Goal: Information Seeking & Learning: Learn about a topic

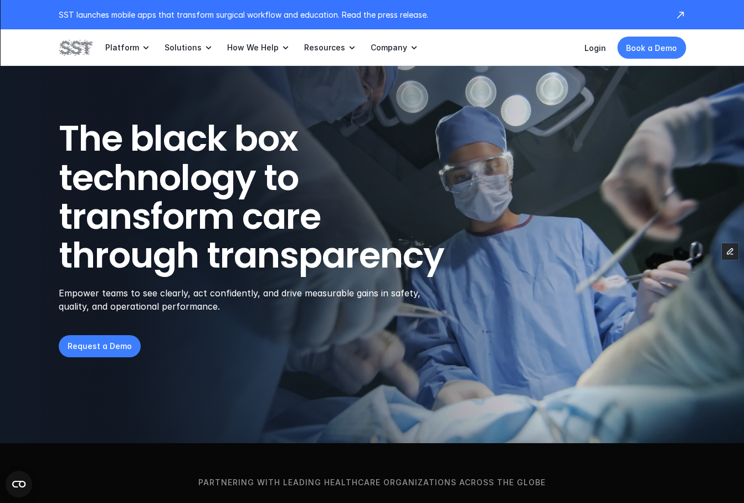
click at [663, 58] on link "Book a Demo" at bounding box center [651, 48] width 69 height 22
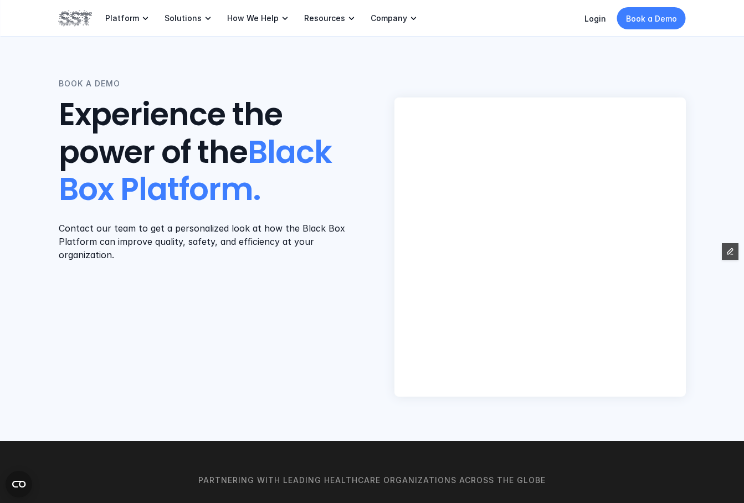
click at [650, 41] on div "BOOK A DEMO Experience the power of the Black Box Platform. Contact our team to…" at bounding box center [372, 220] width 744 height 441
click at [78, 12] on img at bounding box center [75, 18] width 33 height 19
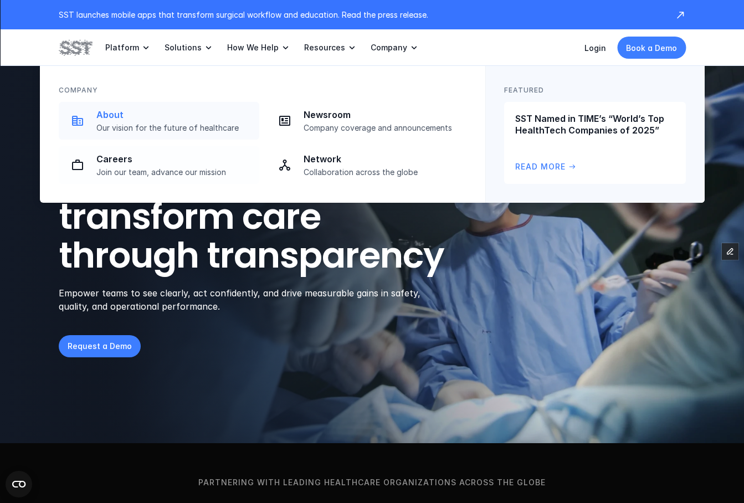
click at [206, 120] on p "About" at bounding box center [174, 115] width 156 height 12
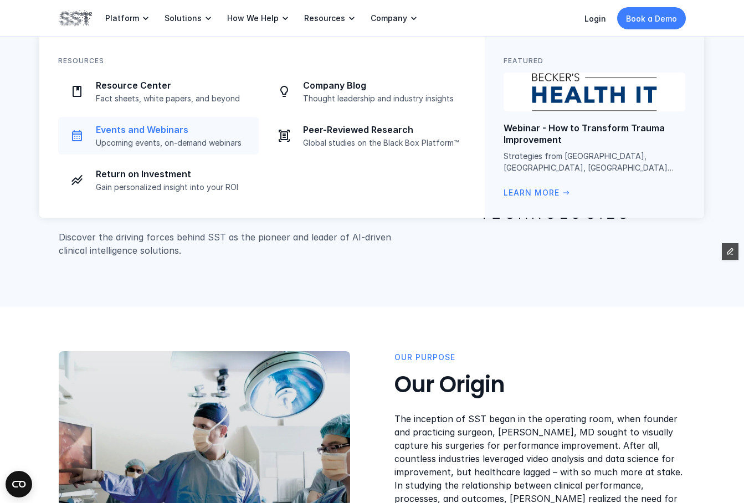
click at [180, 149] on link "Events and Webinars Upcoming events, on-demand webinars" at bounding box center [158, 136] width 201 height 38
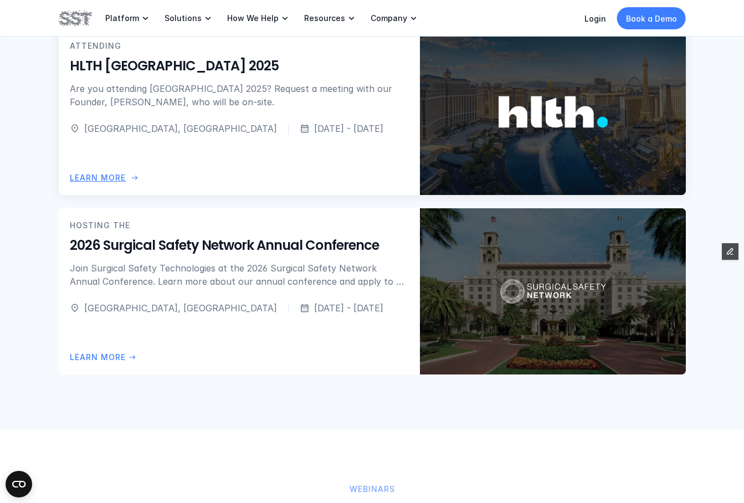
scroll to position [709, 0]
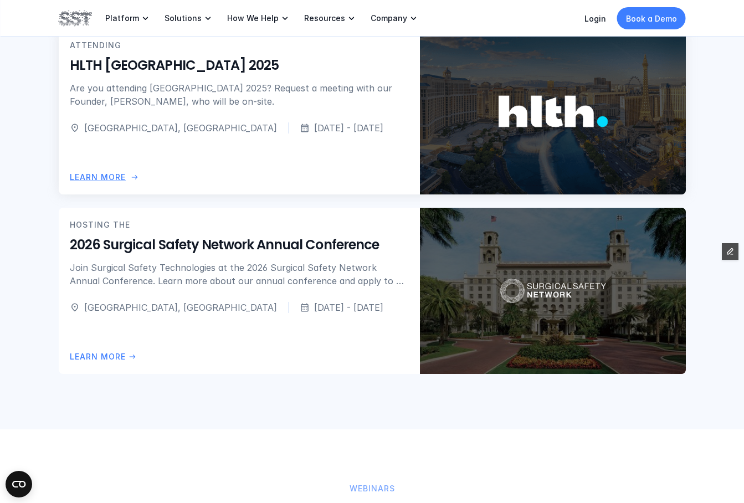
click at [253, 119] on div "ATTENDING HLTH USA 2025 Are you attending HLTH USA 2025? Request a meeting with…" at bounding box center [239, 86] width 339 height 95
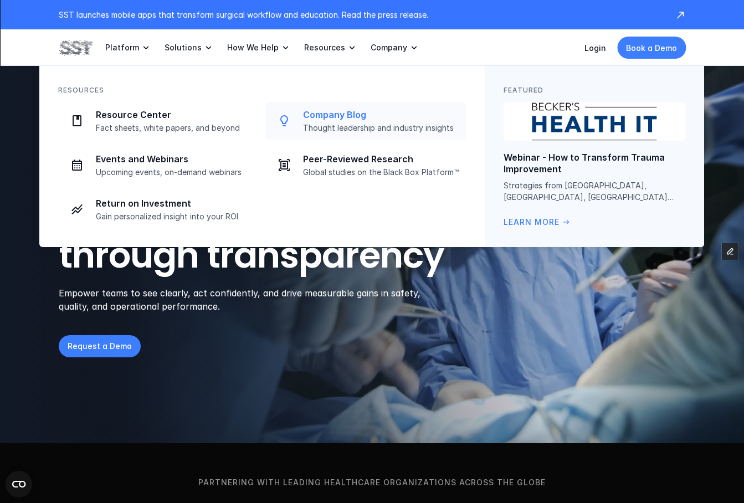
drag, startPoint x: 319, startPoint y: 116, endPoint x: 295, endPoint y: 63, distance: 58.3
click at [319, 116] on p "Company Blog" at bounding box center [381, 115] width 156 height 12
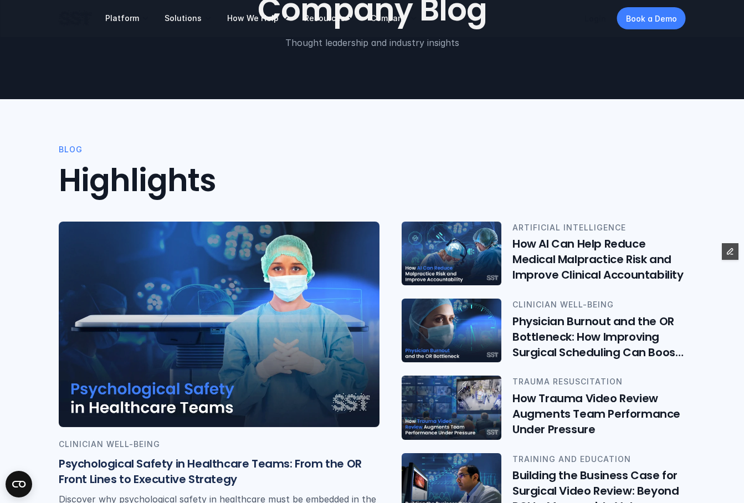
scroll to position [197, 0]
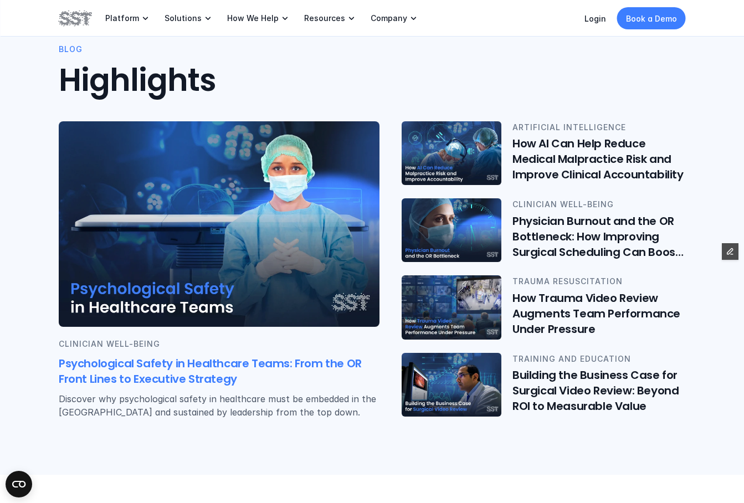
click at [209, 179] on img at bounding box center [219, 224] width 321 height 206
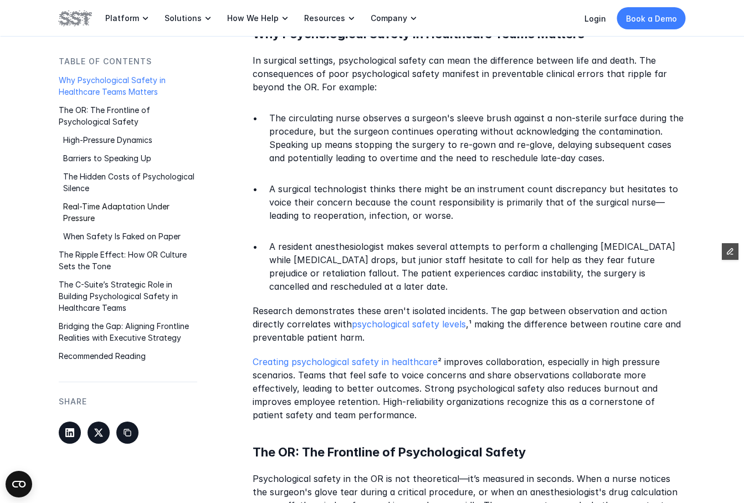
scroll to position [640, 0]
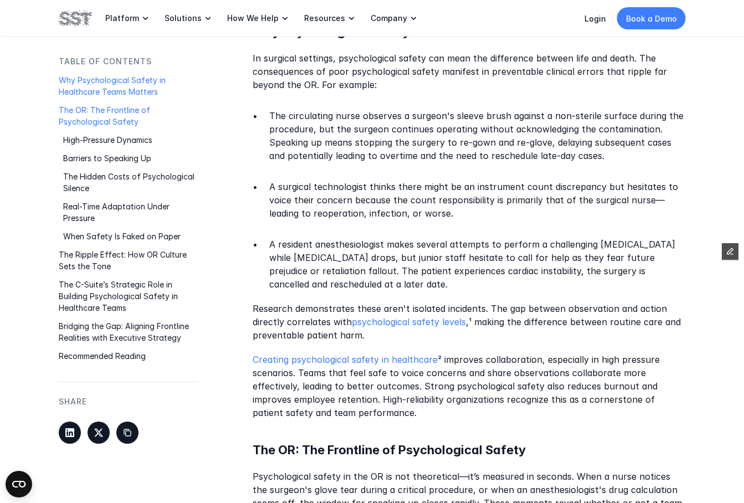
drag, startPoint x: 118, startPoint y: 120, endPoint x: 119, endPoint y: 130, distance: 10.6
click at [118, 120] on p "The OR: The Frontline of Psychological Safety" at bounding box center [128, 115] width 139 height 23
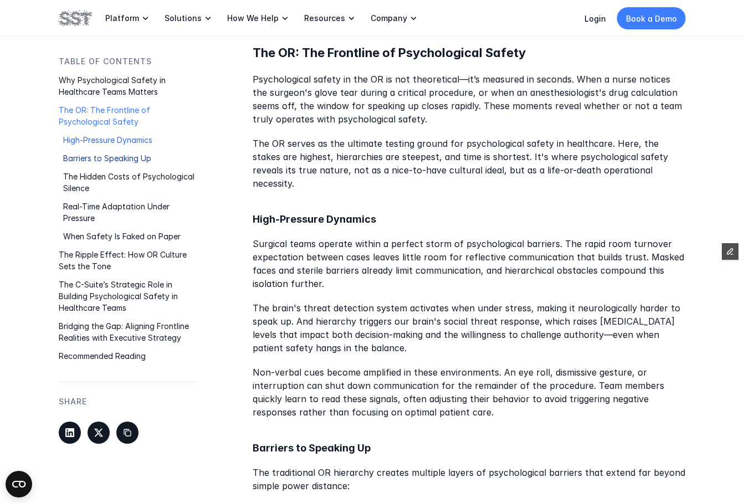
drag, startPoint x: 108, startPoint y: 134, endPoint x: 107, endPoint y: 146, distance: 12.2
click at [108, 134] on p "High-Pressure Dynamics" at bounding box center [130, 140] width 134 height 12
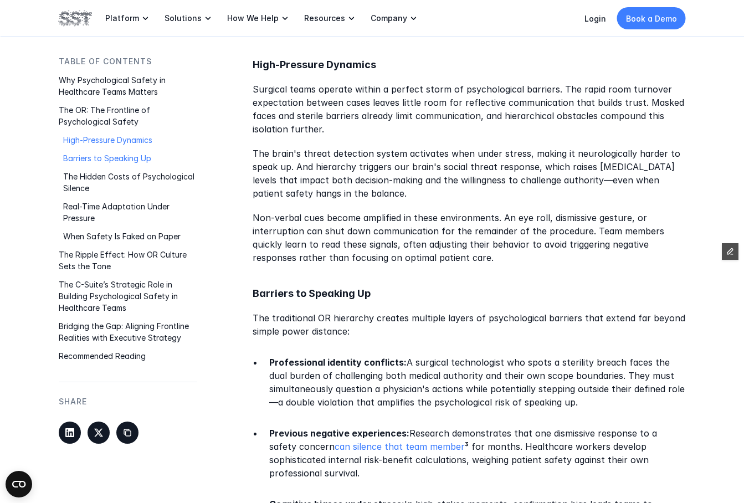
click at [107, 157] on p "Barriers to Speaking Up" at bounding box center [130, 158] width 134 height 12
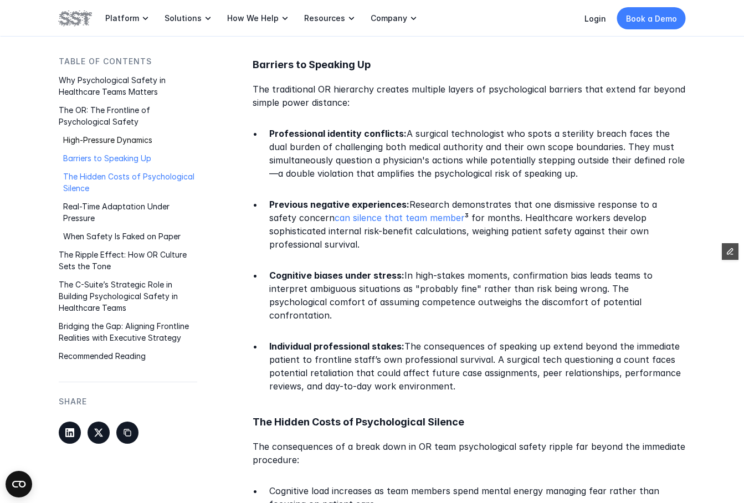
click at [109, 173] on p "The Hidden Costs of Psychological Silence" at bounding box center [130, 182] width 134 height 23
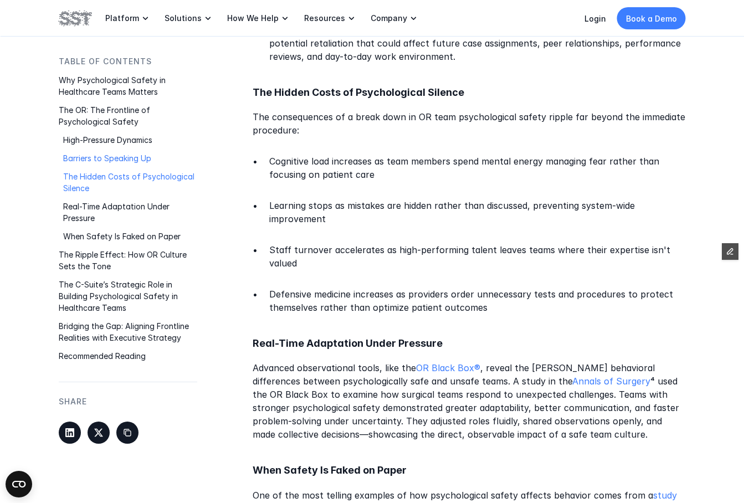
scroll to position [1751, 0]
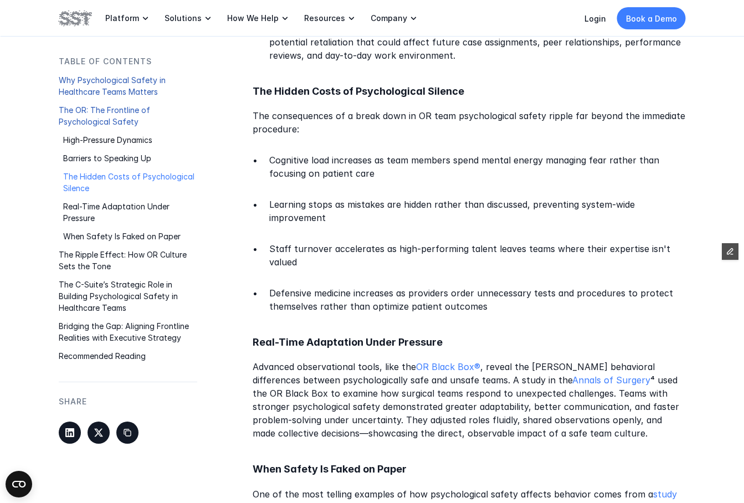
drag, startPoint x: 98, startPoint y: 112, endPoint x: 95, endPoint y: 142, distance: 30.6
click at [98, 112] on p "The OR: The Frontline of Psychological Safety" at bounding box center [128, 115] width 139 height 23
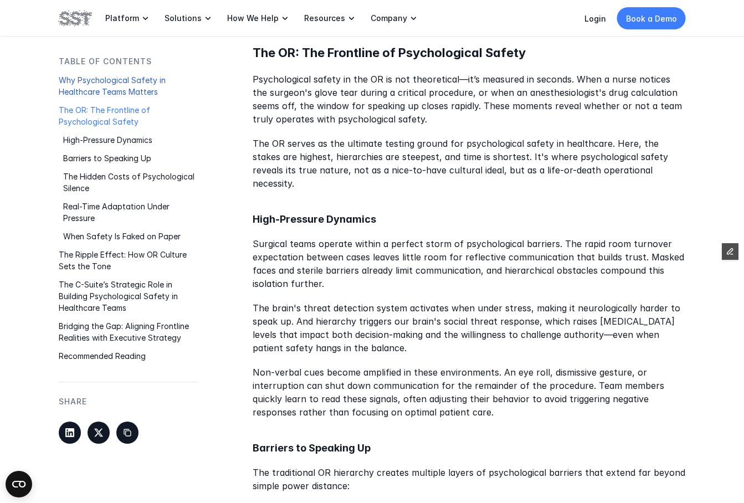
click at [95, 80] on p "Why Psychological Safety in Healthcare Teams Matters" at bounding box center [128, 85] width 139 height 23
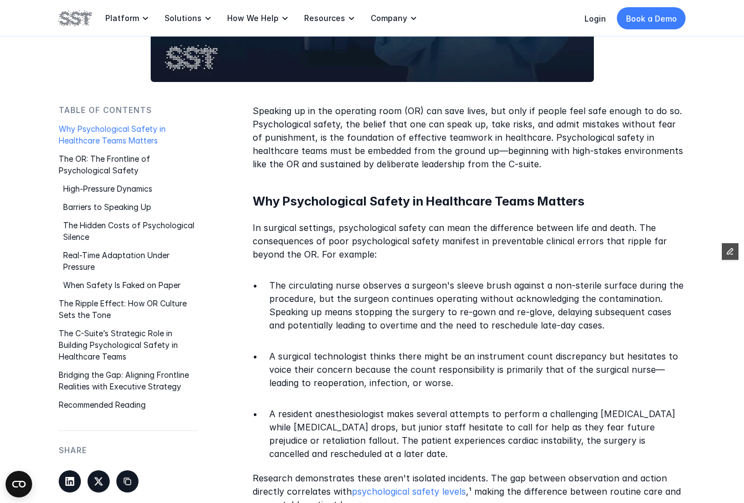
scroll to position [880, 0]
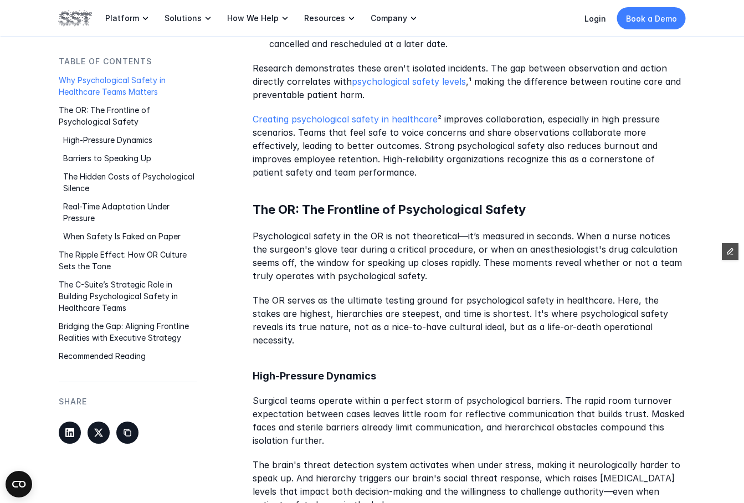
click at [402, 87] on p "Research demonstrates these aren't isolated incidents. The gap between observat…" at bounding box center [469, 82] width 433 height 40
click at [403, 78] on link "psychological safety levels" at bounding box center [409, 81] width 114 height 11
click at [383, 116] on link "Creating psychological safety in healthcare" at bounding box center [345, 119] width 185 height 11
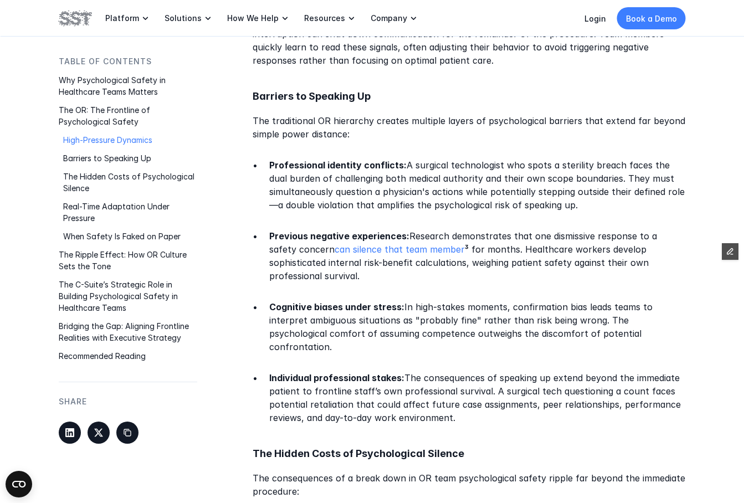
scroll to position [1391, 0]
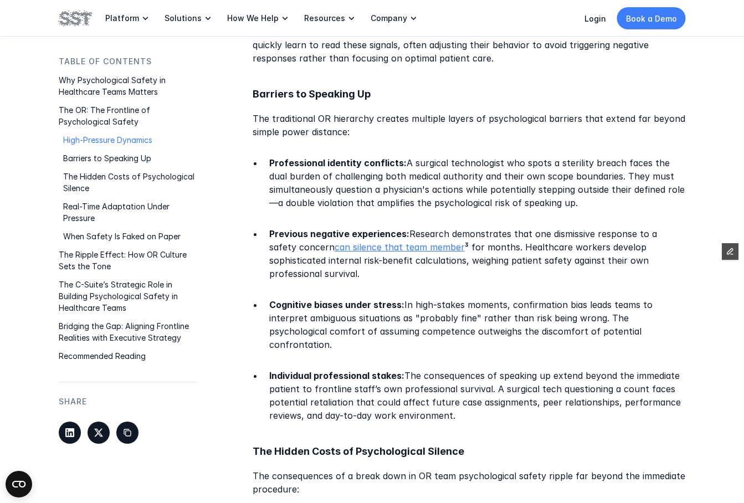
click at [381, 242] on link "can silence that team member" at bounding box center [400, 247] width 130 height 11
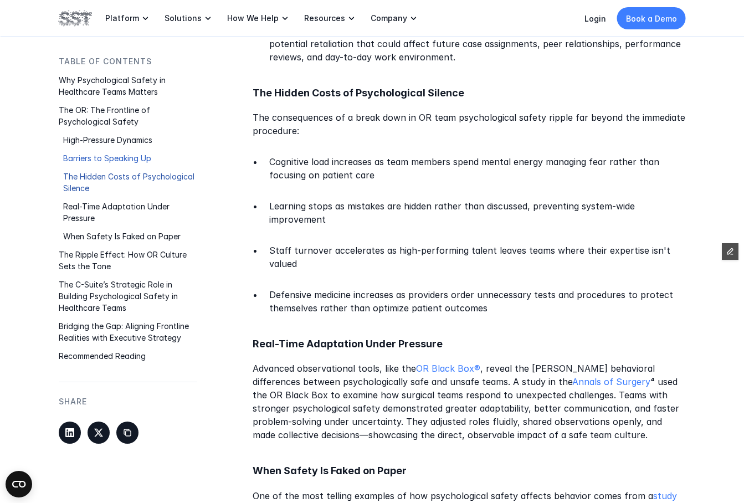
scroll to position [1801, 0]
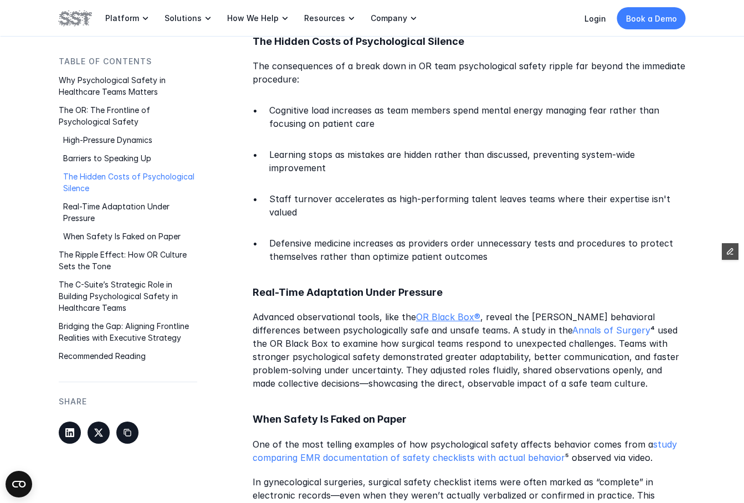
click at [456, 312] on link "OR Black Box®" at bounding box center [448, 317] width 64 height 11
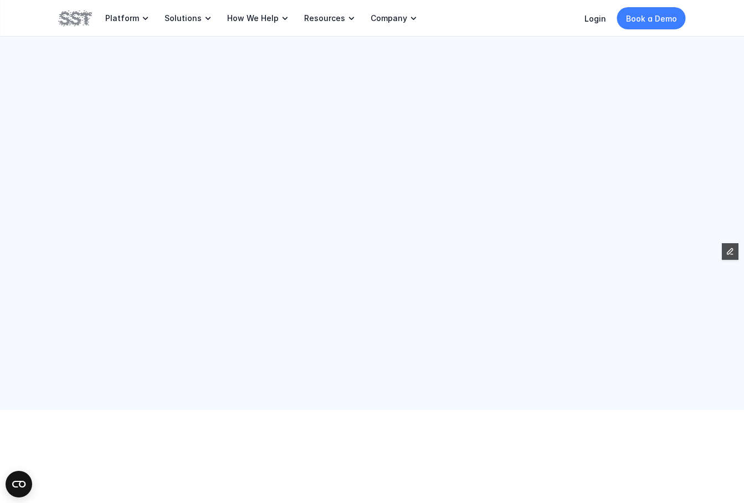
scroll to position [1801, 0]
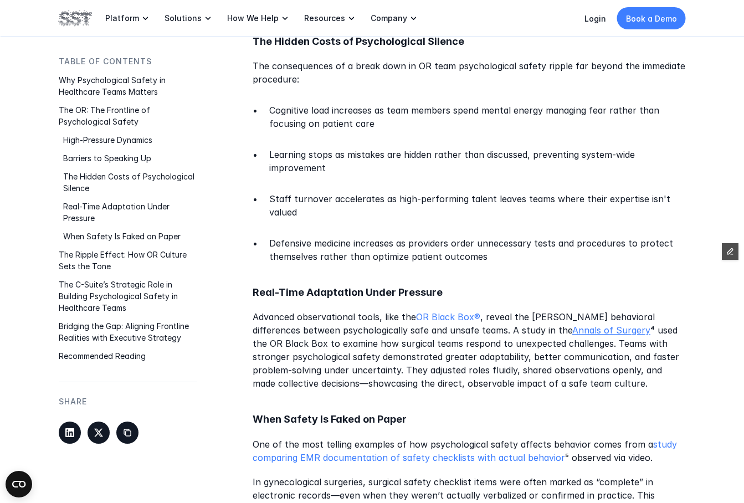
click at [572, 325] on link "Annals of Surgery" at bounding box center [611, 330] width 78 height 11
click at [367, 438] on p "One of the most telling examples of how psychological safety affects behavior c…" at bounding box center [469, 451] width 433 height 27
click at [366, 439] on link "study comparing EMR documentation of safety checklists with actual behavior" at bounding box center [466, 451] width 427 height 24
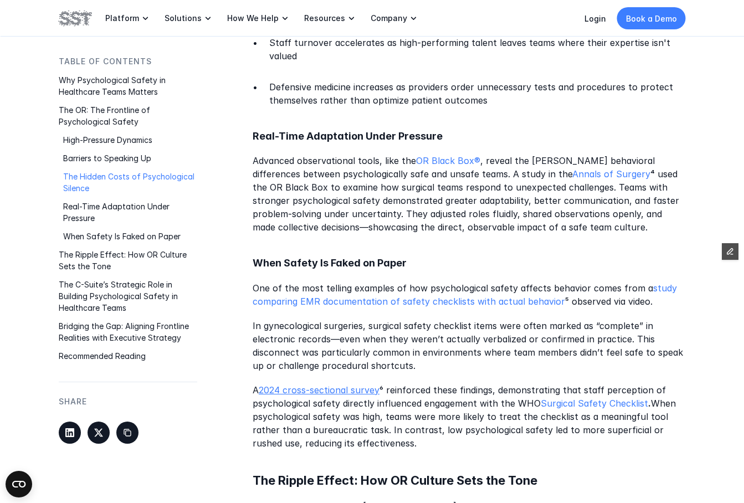
click at [336, 385] on link "2024 cross-sectional survey" at bounding box center [319, 390] width 121 height 11
click at [597, 397] on link "Surgical Safety Checklist" at bounding box center [595, 402] width 108 height 11
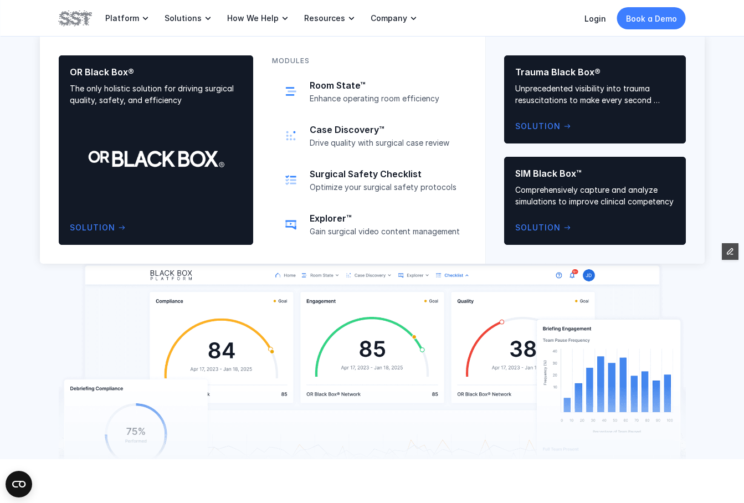
scroll to position [1958, 0]
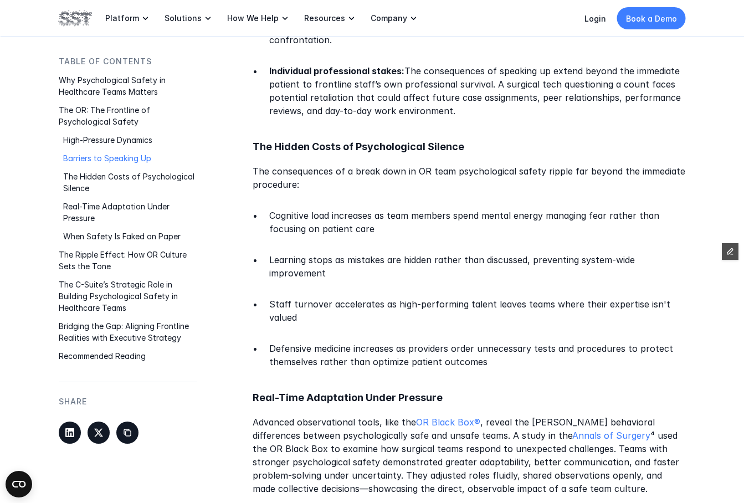
scroll to position [1933, 0]
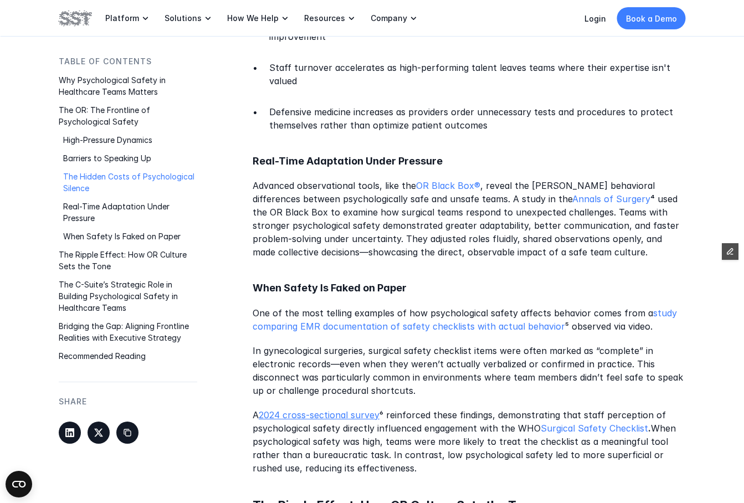
click at [350, 410] on link "2024 cross-sectional survey" at bounding box center [319, 415] width 121 height 11
click at [573, 423] on link "Surgical Safety Checklist" at bounding box center [595, 428] width 108 height 11
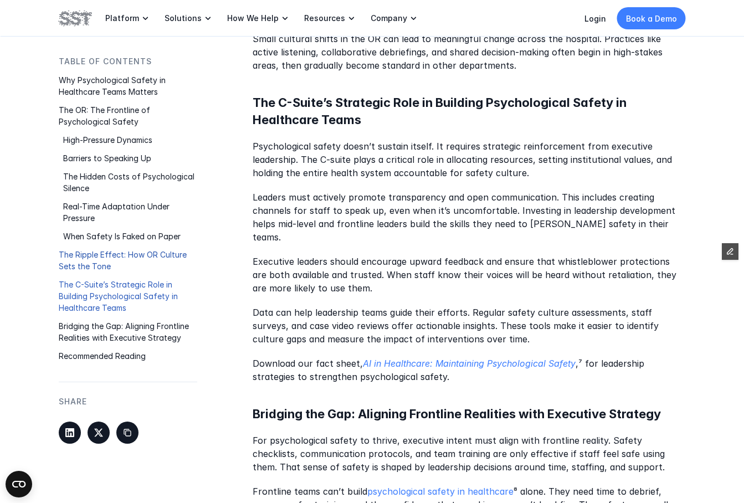
scroll to position [2542, 0]
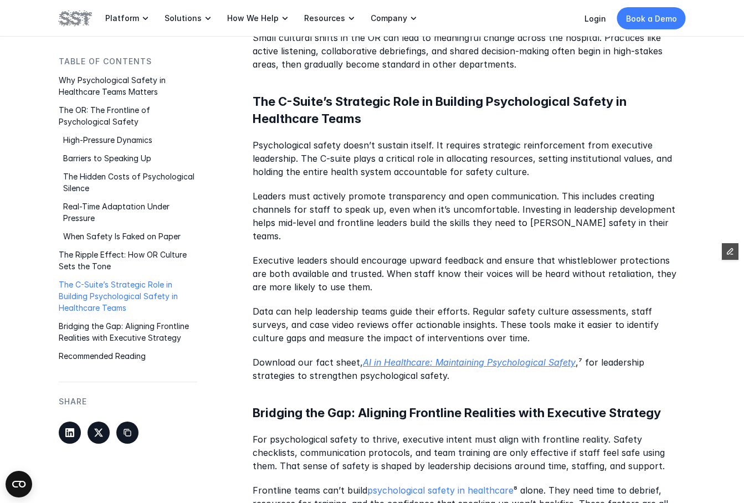
click at [429, 357] on em "AI in Healthcare: Maintaining Psychological Safety" at bounding box center [469, 362] width 213 height 11
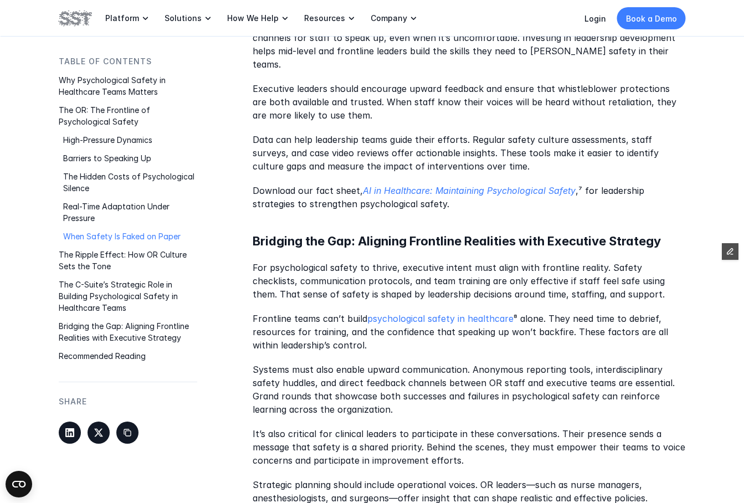
scroll to position [2722, 0]
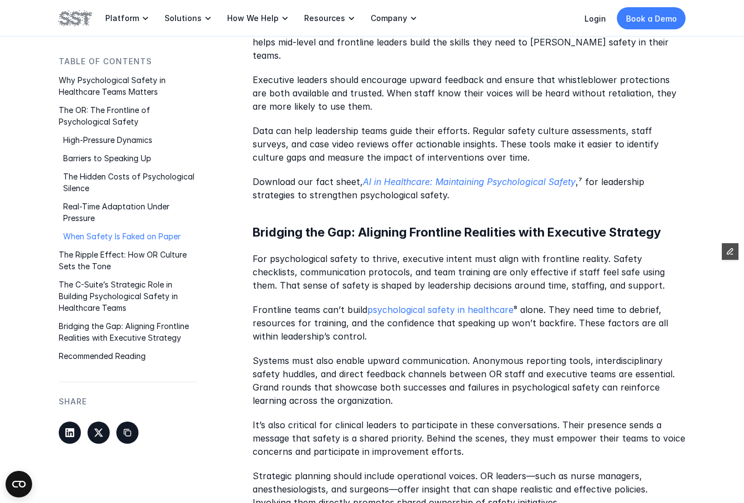
click at [448, 303] on p "Frontline teams can’t build psychological safety in healthcare ⁸ alone. They ne…" at bounding box center [469, 323] width 433 height 40
click at [451, 304] on link "psychological safety in healthcare" at bounding box center [440, 309] width 146 height 11
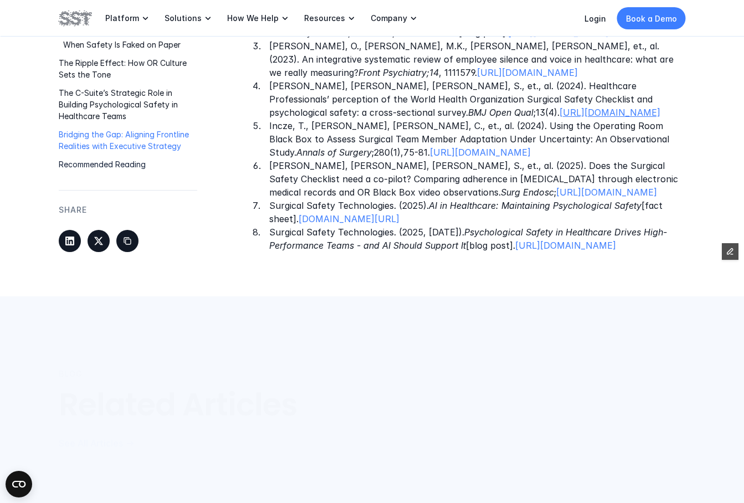
scroll to position [3405, 0]
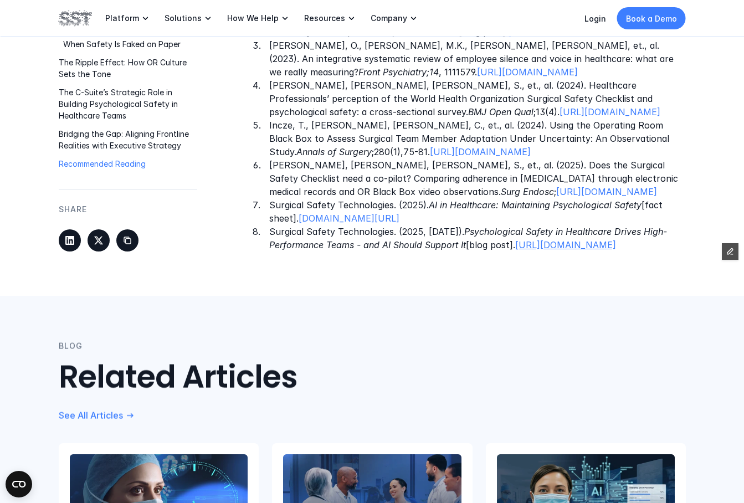
click at [515, 239] on link "[URL][DOMAIN_NAME]" at bounding box center [565, 244] width 101 height 11
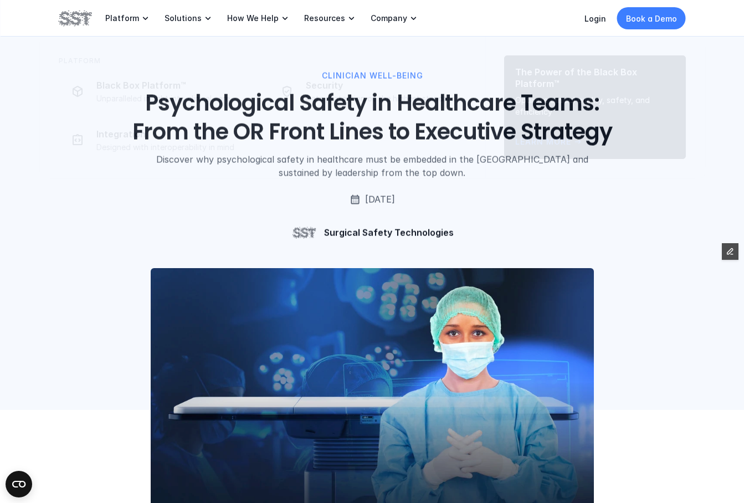
click at [59, 24] on img at bounding box center [75, 18] width 33 height 19
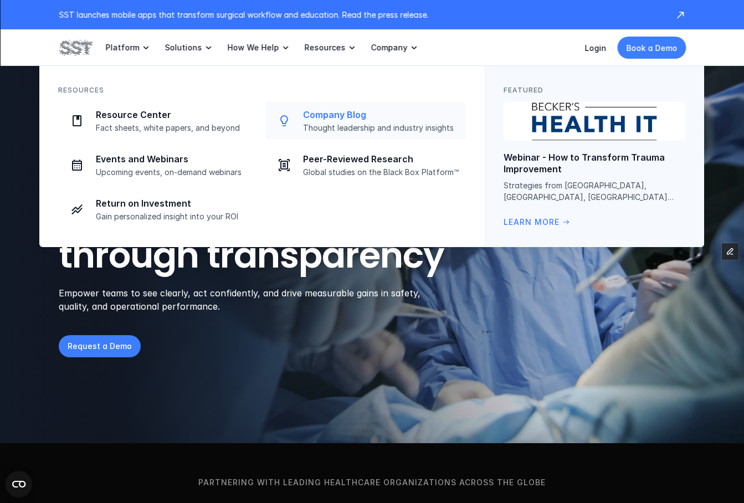
click at [370, 117] on p "Company Blog" at bounding box center [381, 115] width 156 height 12
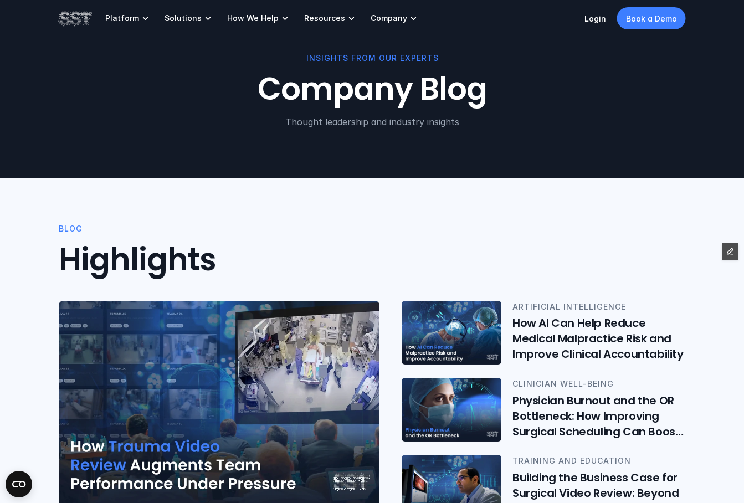
scroll to position [29, 0]
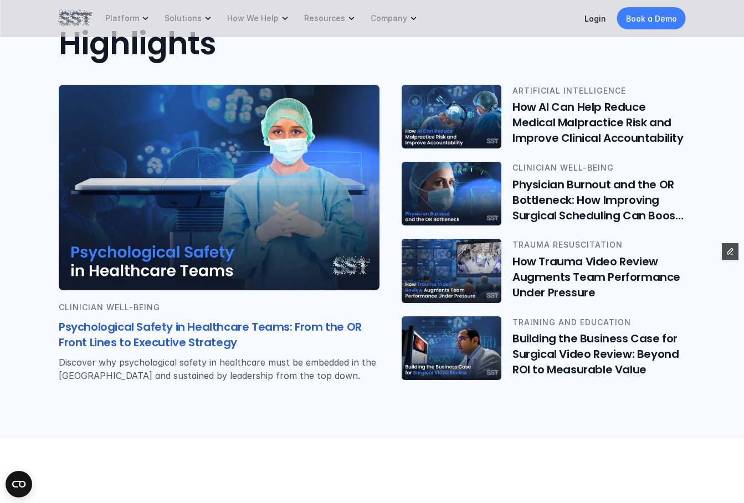
scroll to position [369, 0]
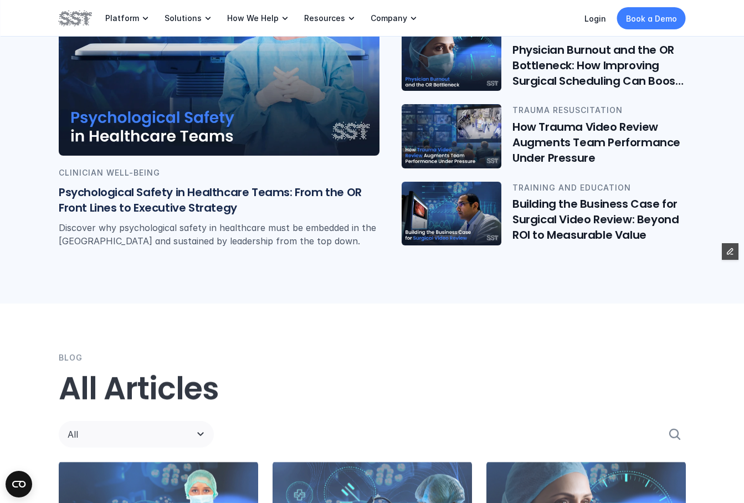
click at [211, 130] on img at bounding box center [219, 53] width 321 height 206
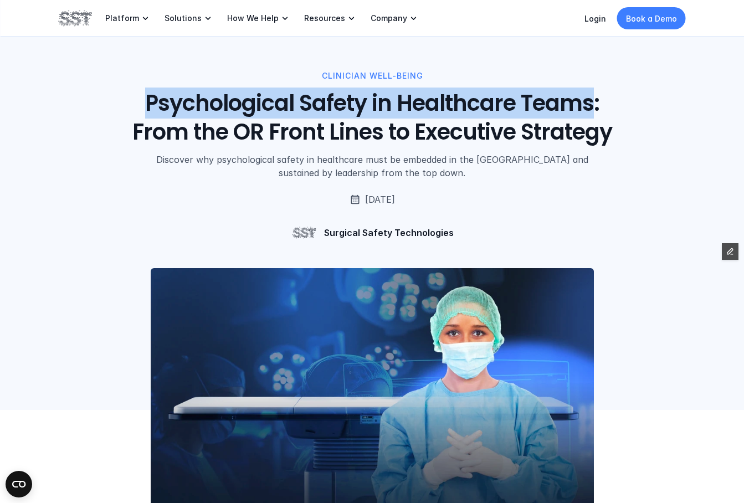
drag, startPoint x: 148, startPoint y: 104, endPoint x: 594, endPoint y: 105, distance: 446.1
click at [594, 105] on h1 "Psychological Safety in Healthcare Teams: From the OR Front Lines to Executive …" at bounding box center [372, 118] width 502 height 58
copy h1 "Psychological Safety in Healthcare Teams"
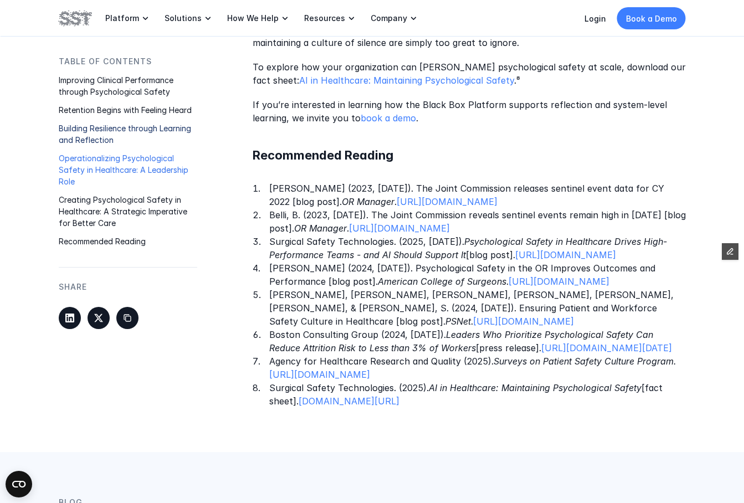
scroll to position [1839, 0]
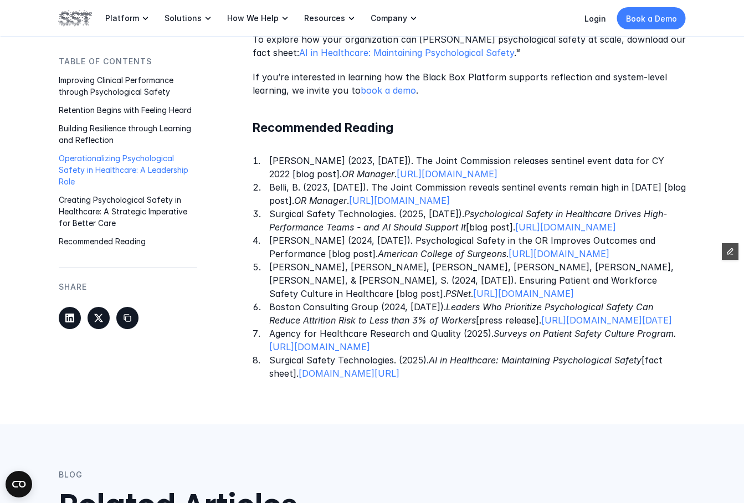
drag, startPoint x: 250, startPoint y: 278, endPoint x: 487, endPoint y: 104, distance: 293.9
copy div "Loremipsumdol sitame con adipis e seddoeius temporin ut laboreetdo. Ma aliquae …"
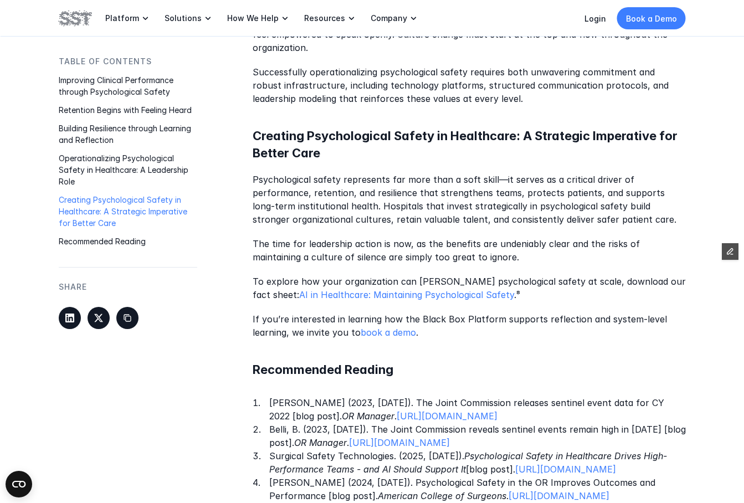
scroll to position [1229, 0]
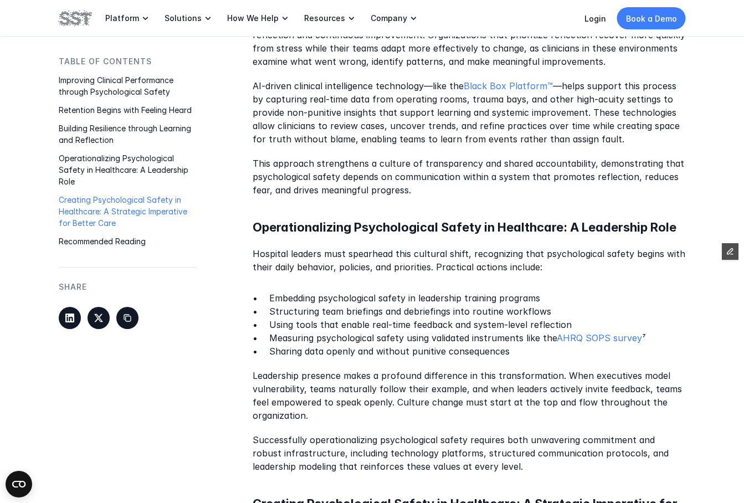
click at [384, 189] on p "This approach strengthens a culture of transparency and shared accountability, …" at bounding box center [469, 177] width 433 height 40
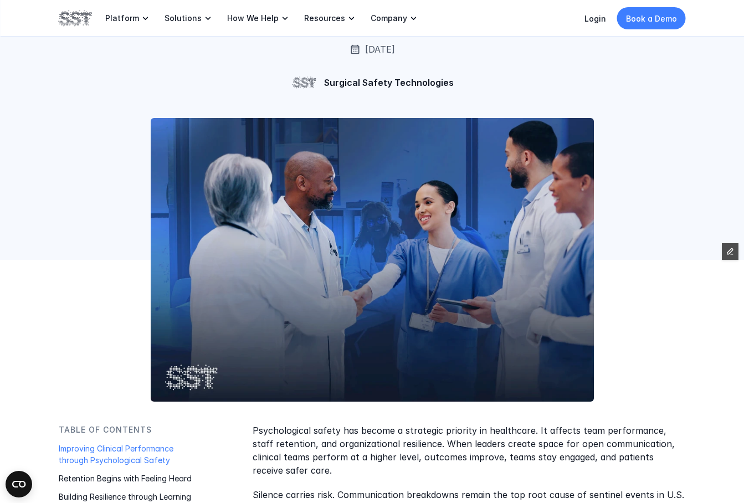
scroll to position [0, 0]
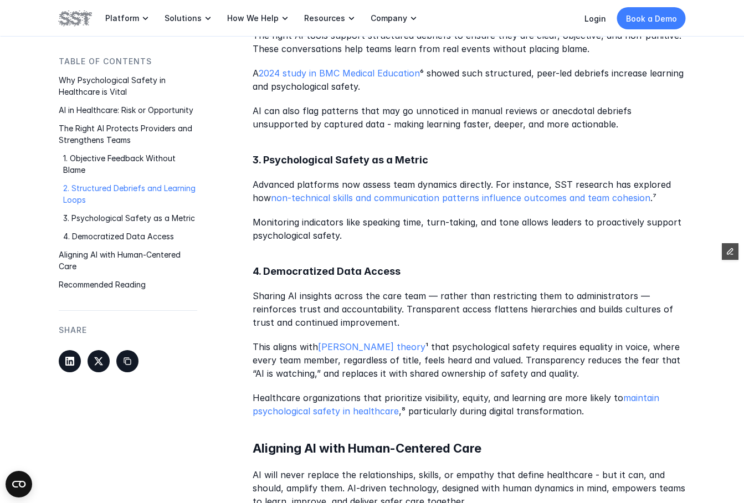
scroll to position [1944, 0]
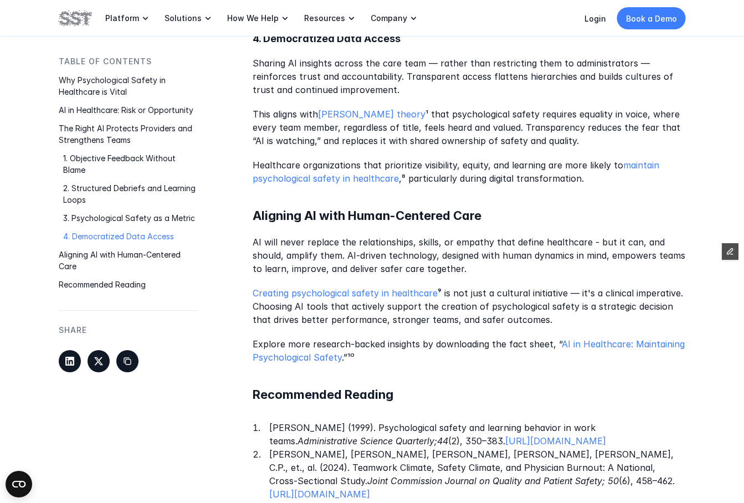
click at [436, 287] on p "Creating psychological safety in healthcare ⁹ is not just a cultural initiative…" at bounding box center [469, 307] width 433 height 40
click at [437, 287] on p "Creating psychological safety in healthcare ⁹ is not just a cultural initiative…" at bounding box center [469, 307] width 433 height 40
copy p "⁹"
drag, startPoint x: 444, startPoint y: 289, endPoint x: 423, endPoint y: 282, distance: 22.3
click at [444, 289] on p "Creating psychological safety in healthcare ⁹ is not just a cultural initiative…" at bounding box center [469, 307] width 433 height 40
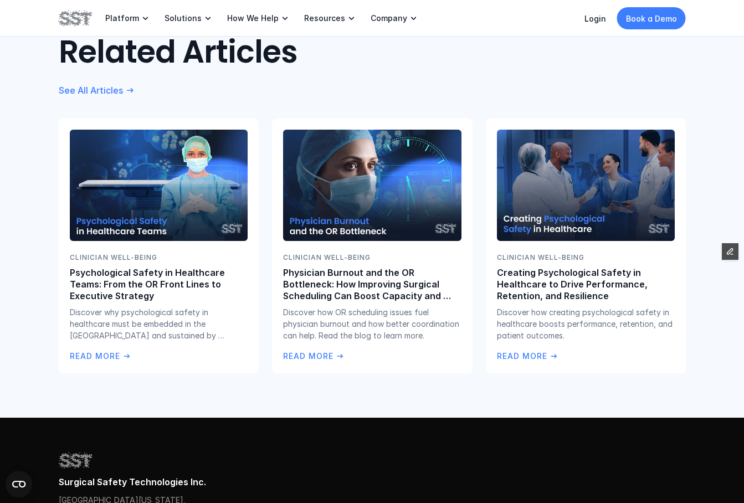
scroll to position [492, 0]
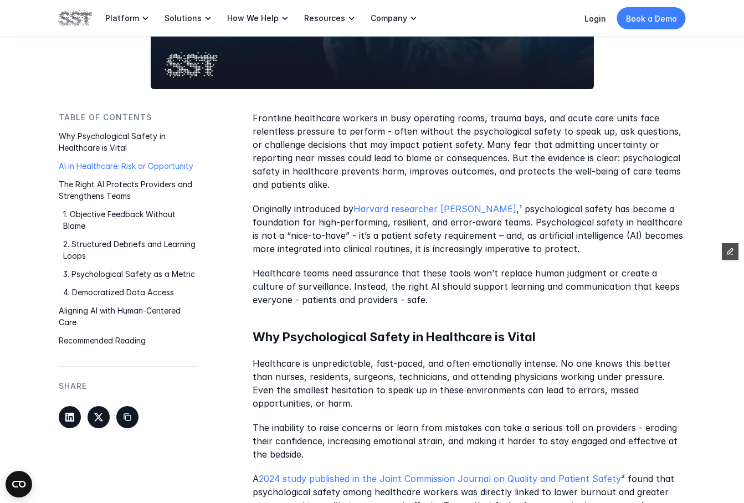
click at [416, 296] on p "Healthcare teams need assurance that these tools won’t replace human judgment o…" at bounding box center [469, 287] width 433 height 40
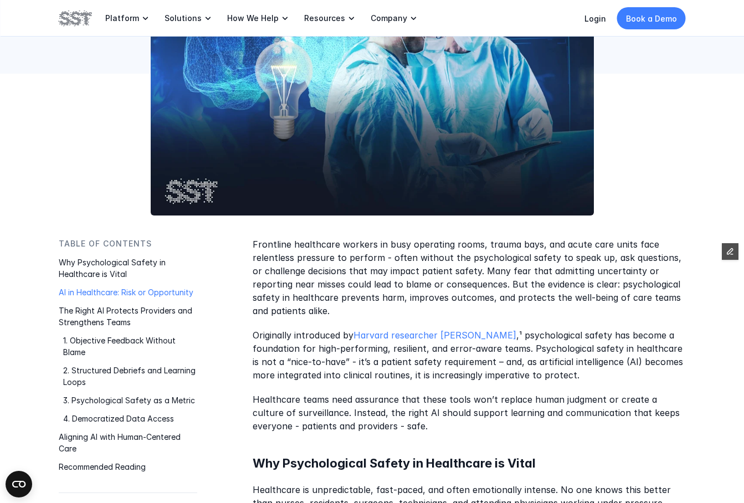
scroll to position [376, 0]
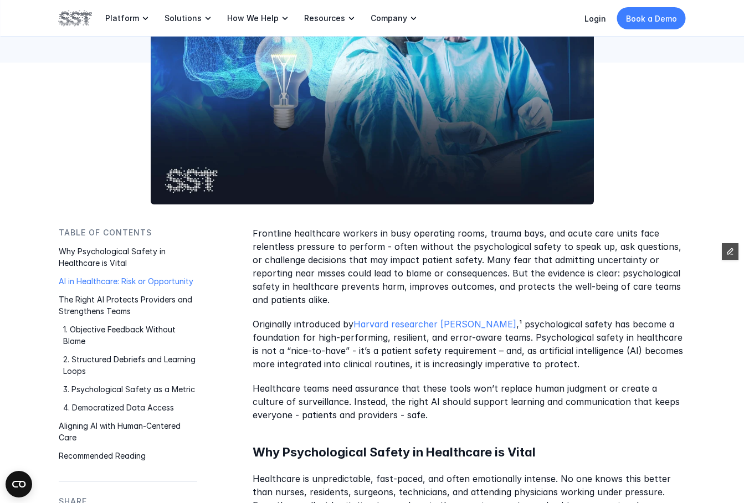
drag, startPoint x: 275, startPoint y: 282, endPoint x: 265, endPoint y: 250, distance: 33.1
click at [275, 282] on p "Frontline healthcare workers in busy operating rooms, trauma bays, and acute ca…" at bounding box center [469, 267] width 433 height 80
drag, startPoint x: 255, startPoint y: 233, endPoint x: 411, endPoint y: 354, distance: 197.9
click at [305, 250] on p "Frontline healthcare workers in busy operating rooms, trauma bays, and acute ca…" at bounding box center [469, 267] width 433 height 80
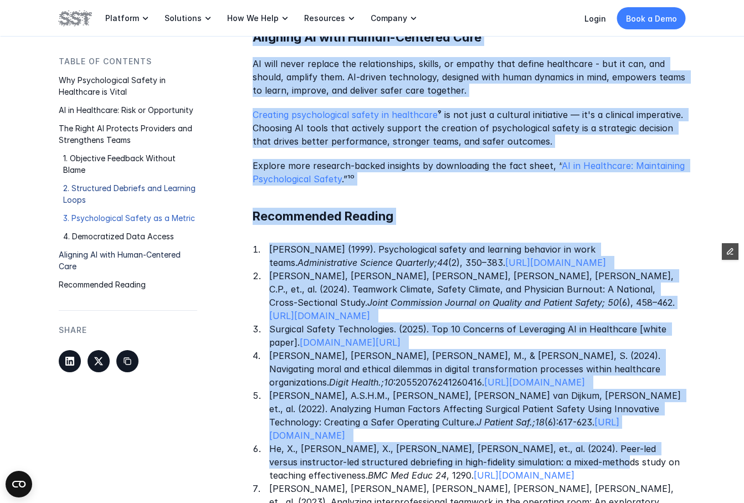
scroll to position [2190, 0]
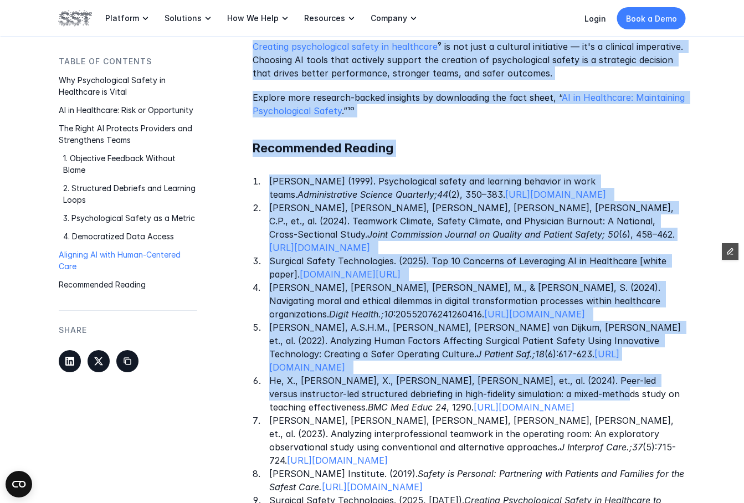
drag, startPoint x: 254, startPoint y: 233, endPoint x: 440, endPoint y: 106, distance: 225.7
copy div "Frontline healthcare workers in busy operating rooms, trauma bays, and acute ca…"
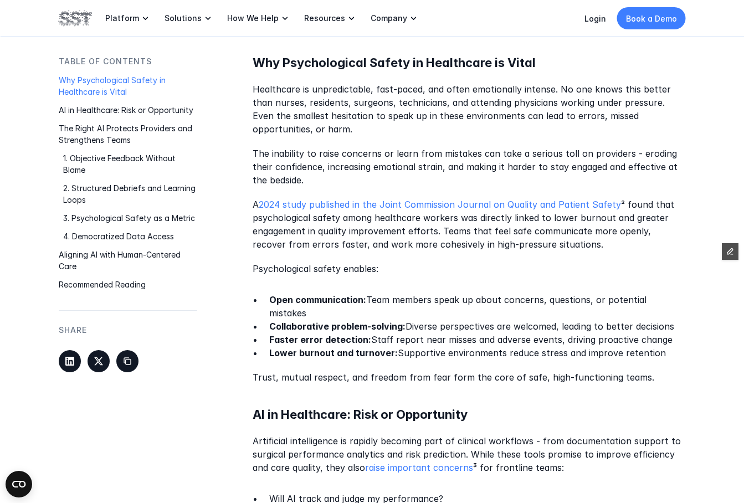
scroll to position [764, 0]
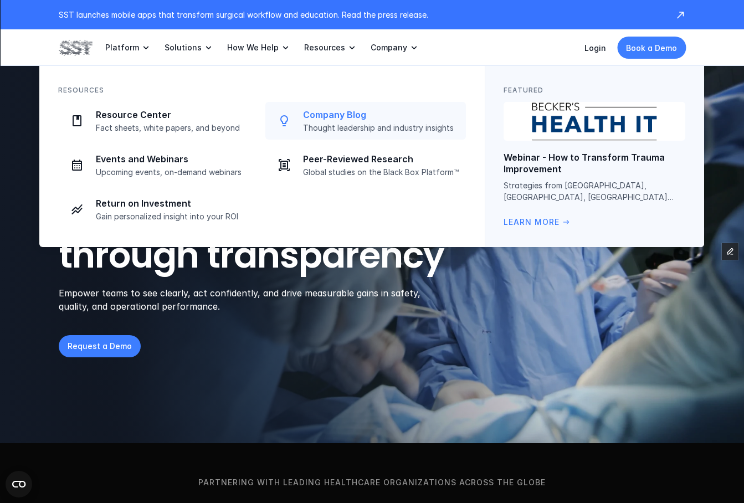
drag, startPoint x: 323, startPoint y: 123, endPoint x: 362, endPoint y: 122, distance: 39.4
click at [323, 123] on p "Thought leadership and industry insights" at bounding box center [381, 128] width 156 height 10
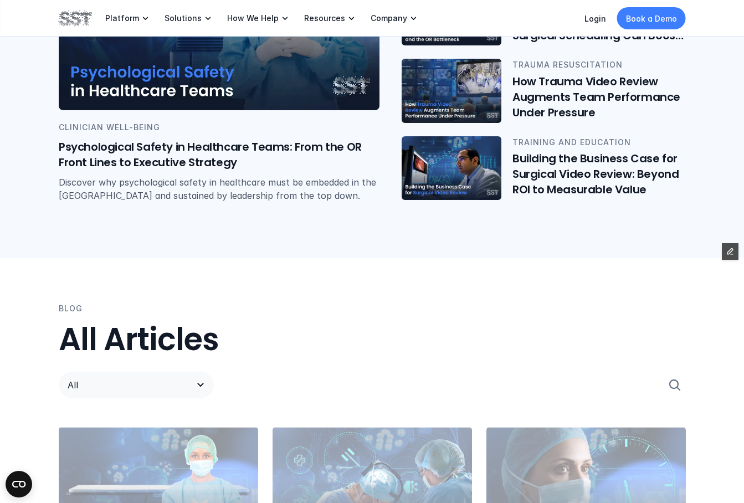
scroll to position [535, 0]
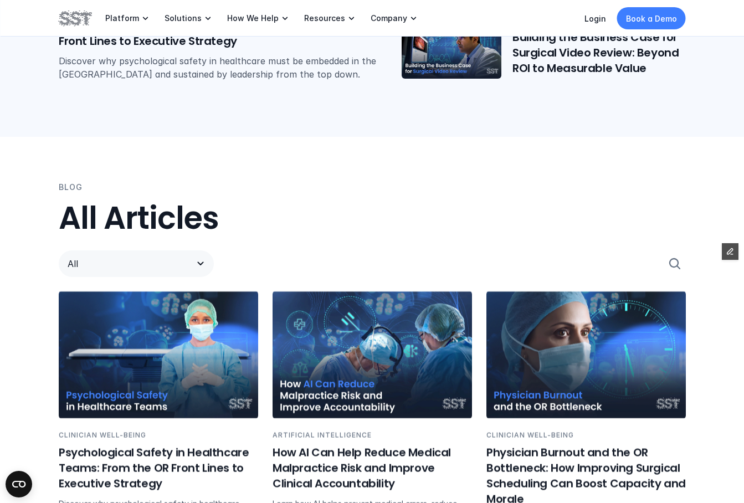
click at [99, 267] on p "All" at bounding box center [125, 263] width 115 height 13
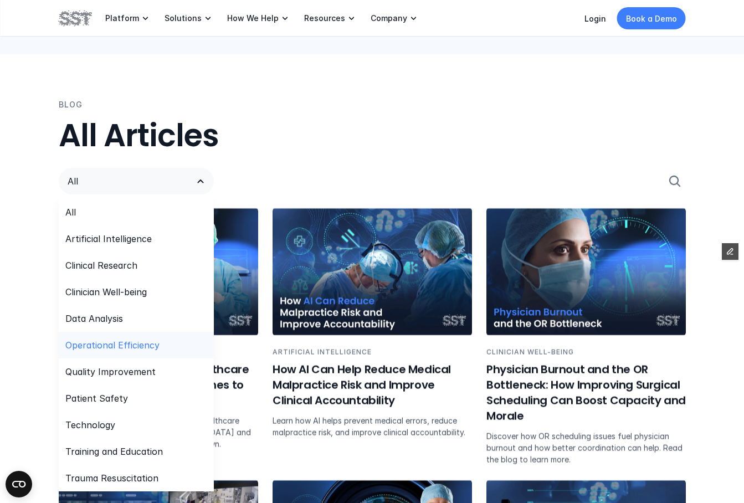
scroll to position [618, 0]
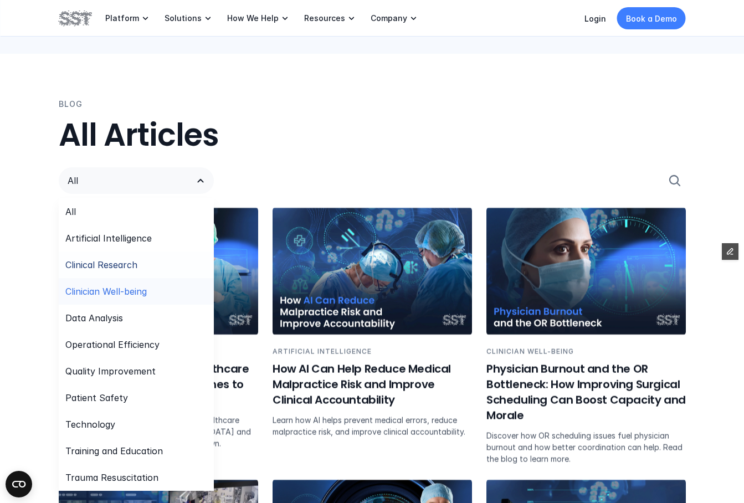
click at [118, 295] on p "Clinician Well-being" at bounding box center [105, 291] width 81 height 13
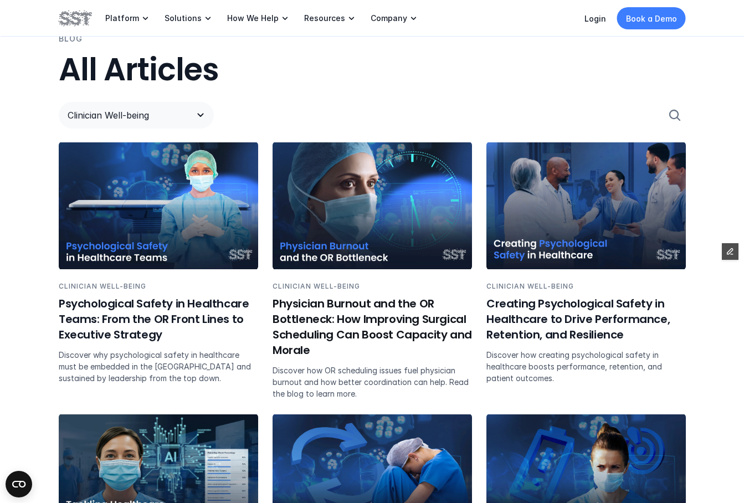
scroll to position [686, 0]
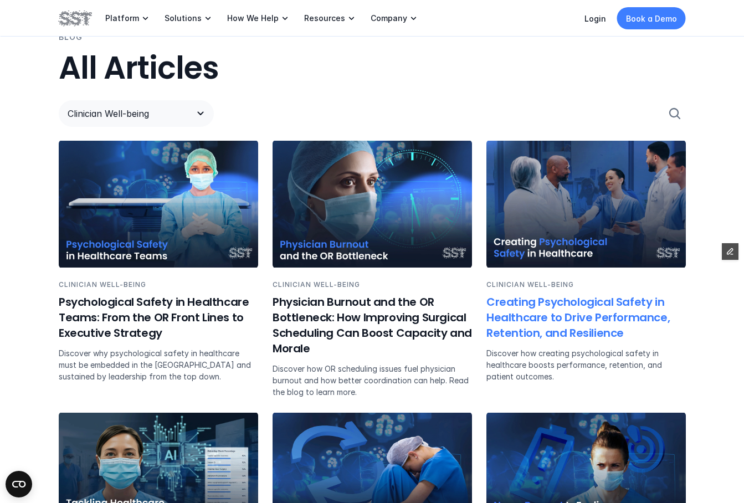
click at [581, 289] on p "CLINICIAN WELL-BEING" at bounding box center [587, 284] width 200 height 11
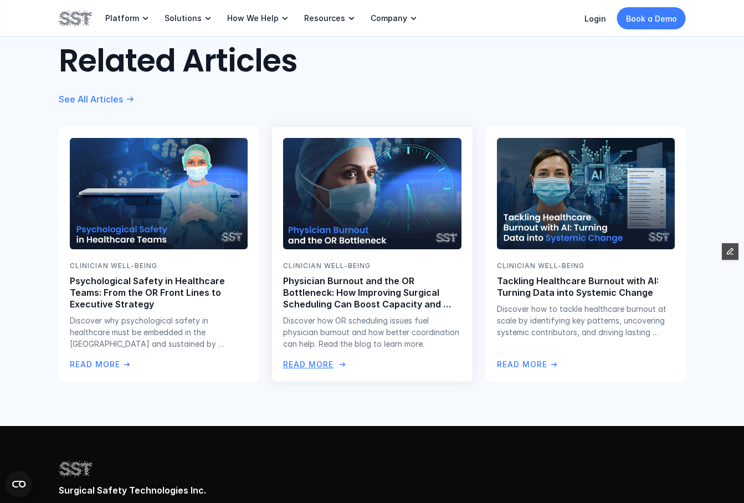
scroll to position [2557, 0]
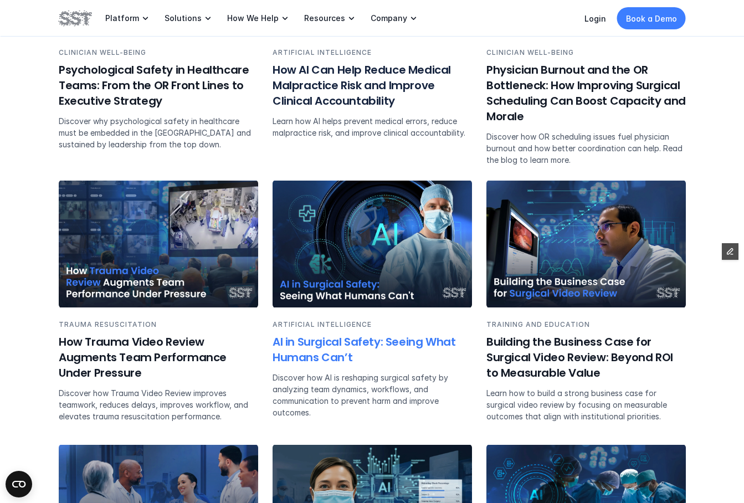
scroll to position [540, 0]
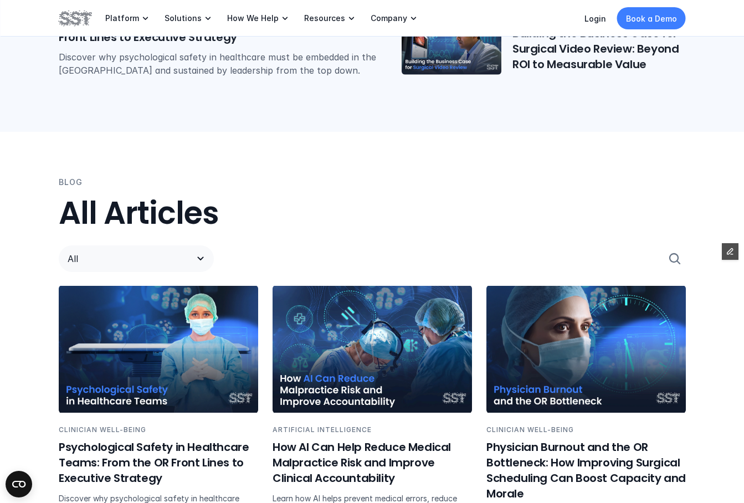
click at [166, 264] on p "All" at bounding box center [125, 258] width 115 height 13
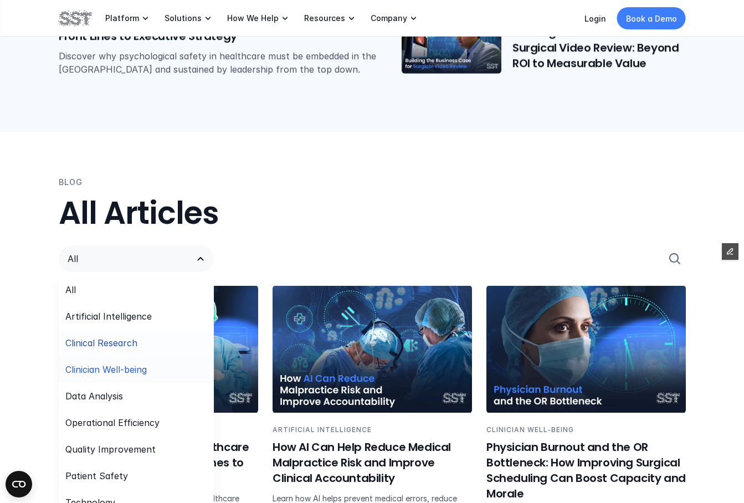
click at [128, 363] on p "Clinician Well-being" at bounding box center [105, 369] width 81 height 13
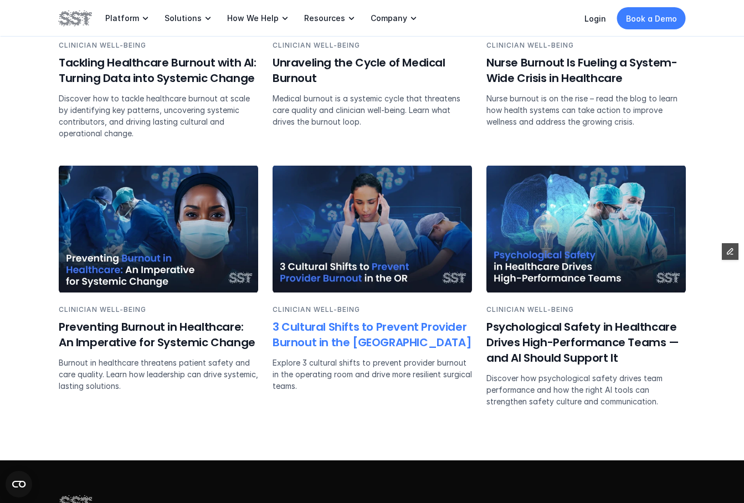
scroll to position [1229, 0]
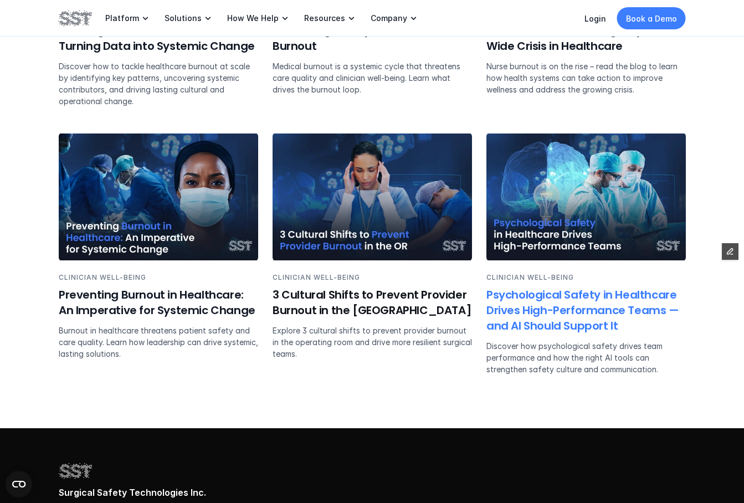
click at [560, 214] on img at bounding box center [587, 197] width 200 height 127
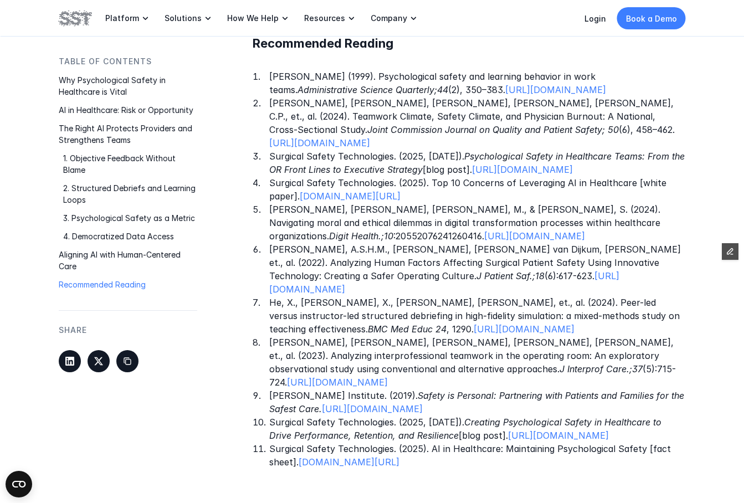
scroll to position [2151, 0]
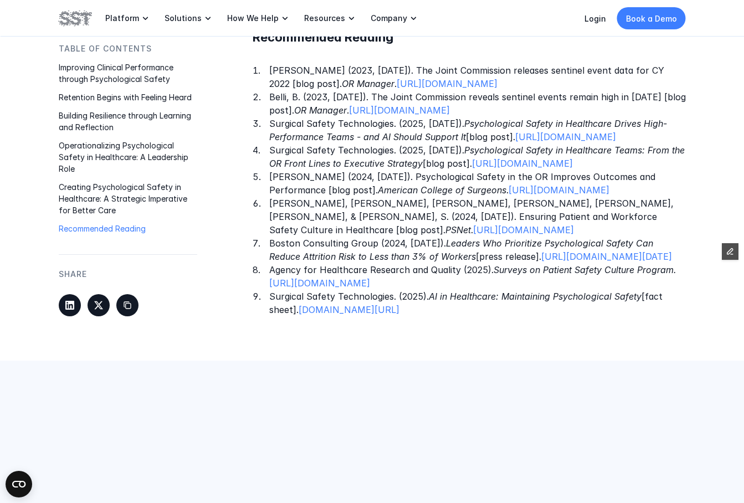
scroll to position [1924, 0]
